Goal: Task Accomplishment & Management: Manage account settings

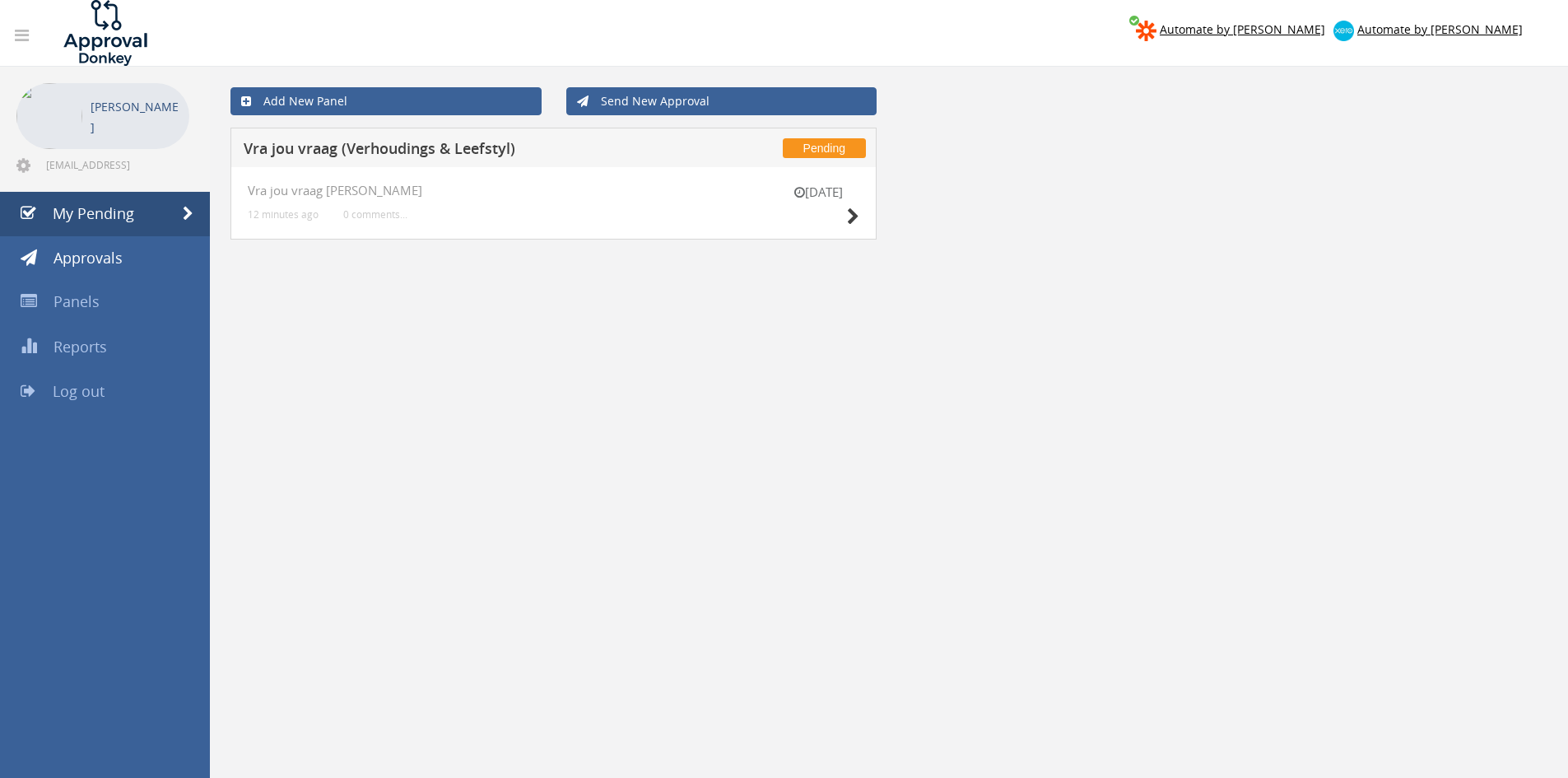
click at [844, 213] on div "[DATE]" at bounding box center [818, 207] width 82 height 47
click at [853, 219] on icon at bounding box center [853, 217] width 12 height 17
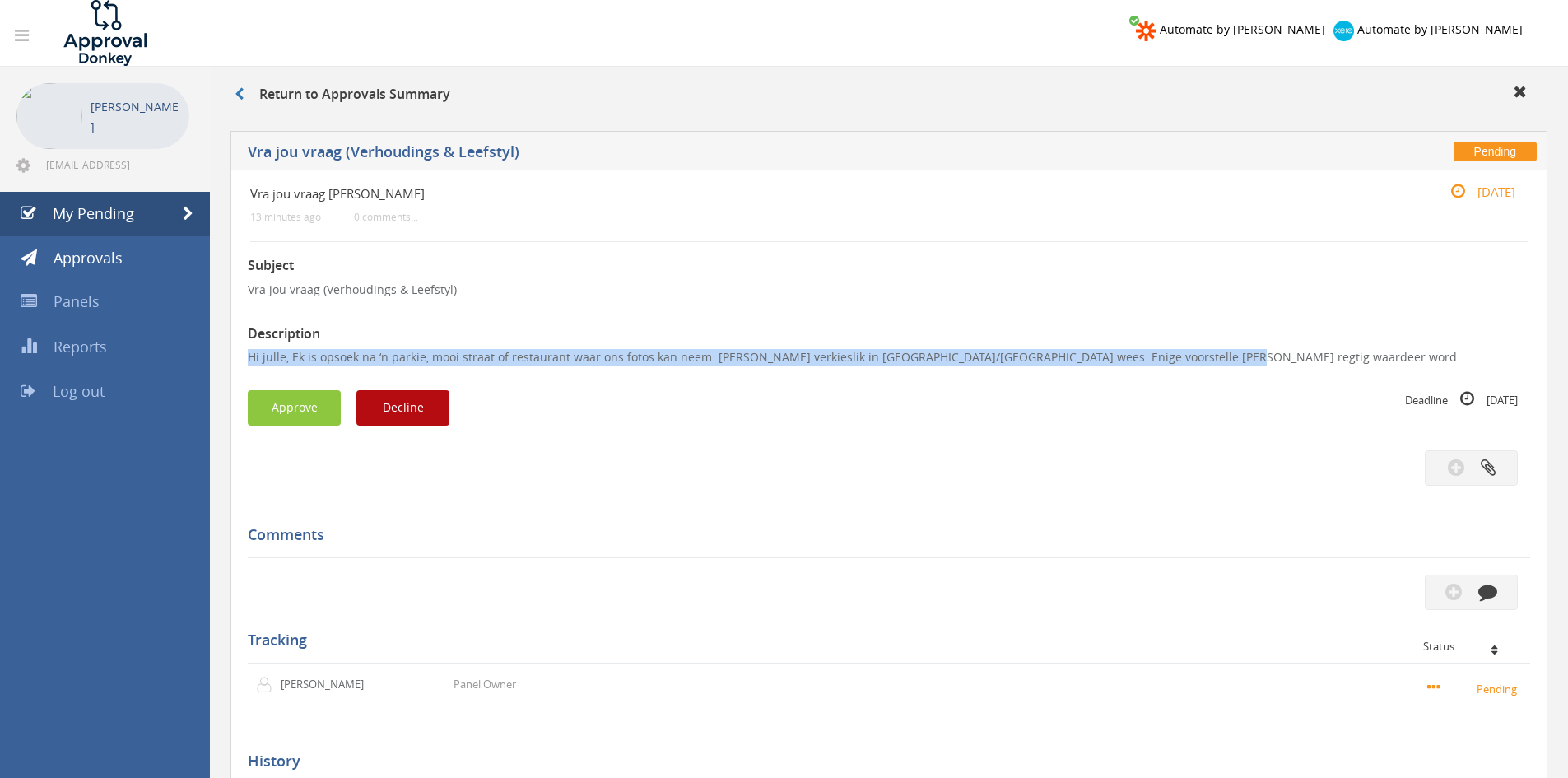
drag, startPoint x: 1190, startPoint y: 356, endPoint x: 236, endPoint y: 355, distance: 954.0
click at [236, 355] on div "Vra jou vraag [PERSON_NAME] 13 minutes ago 0 comments... [DATE] Subject Vra jou…" at bounding box center [890, 529] width 1317 height 718
copy p "Hi julle, Ek is opsoek na ‘n parkie, mooi straat of restaurant waar ons fotos k…"
click at [391, 415] on button "Decline" at bounding box center [403, 407] width 93 height 35
